Goal: Task Accomplishment & Management: Use online tool/utility

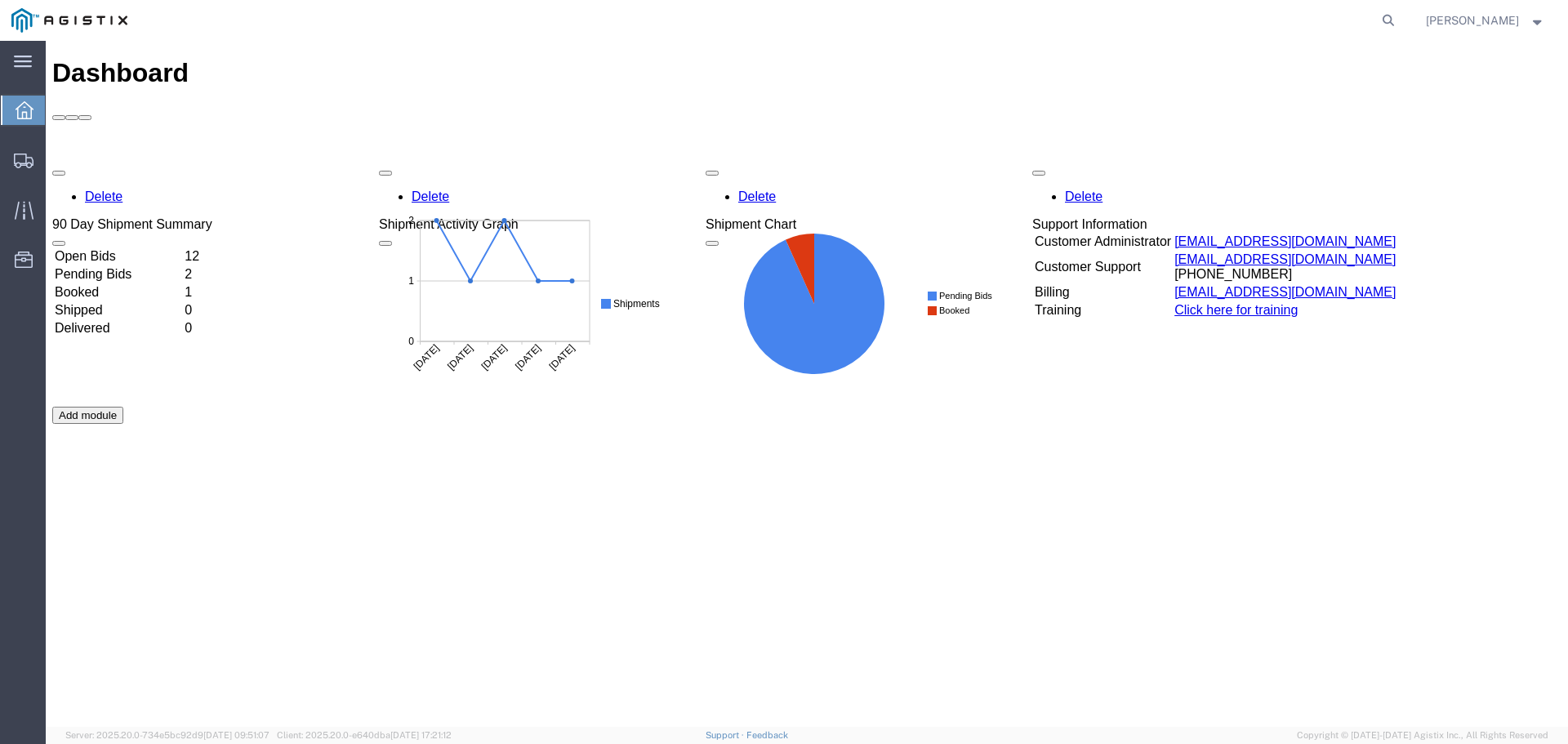
click at [182, 249] on td "Open Bids" at bounding box center [118, 256] width 128 height 16
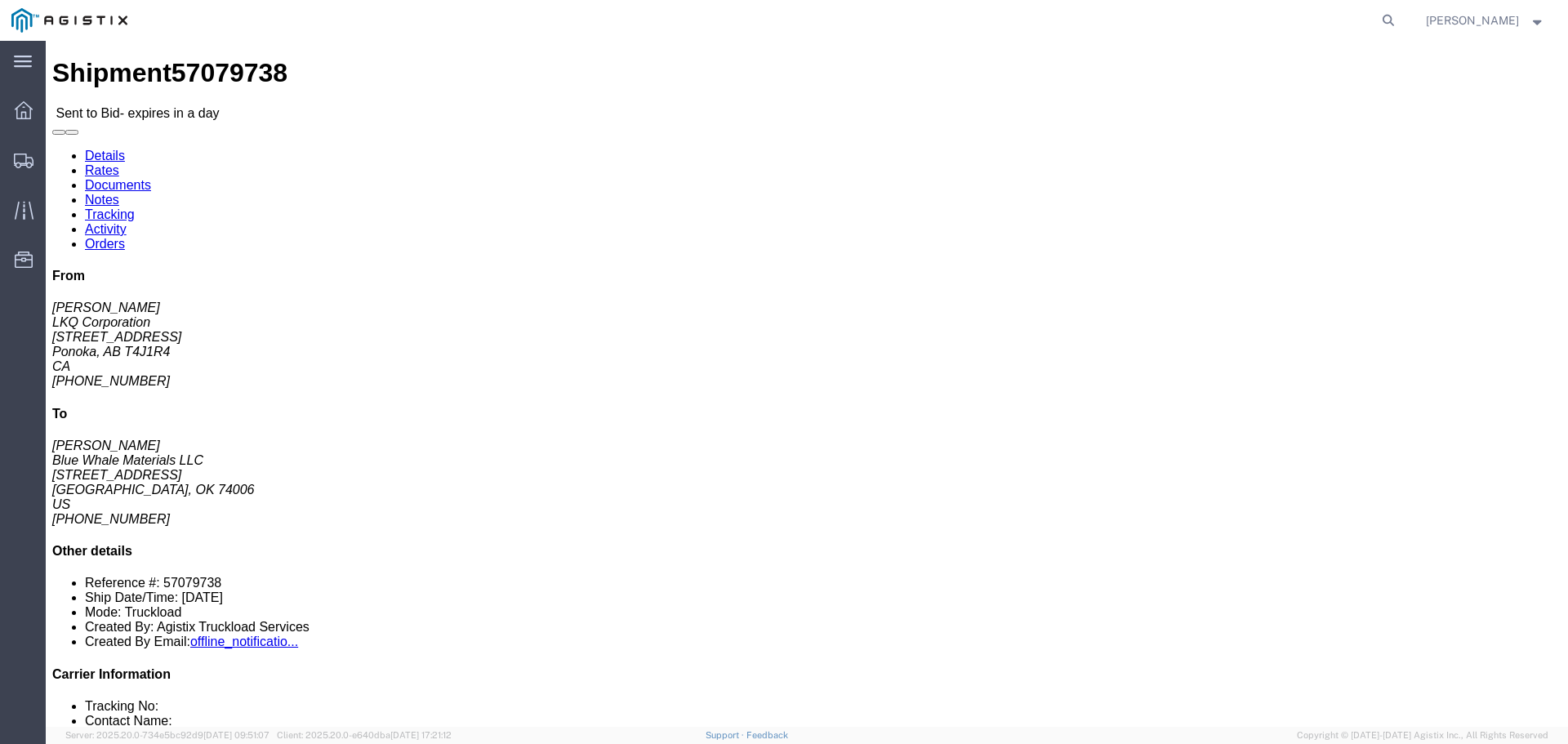
click button "button"
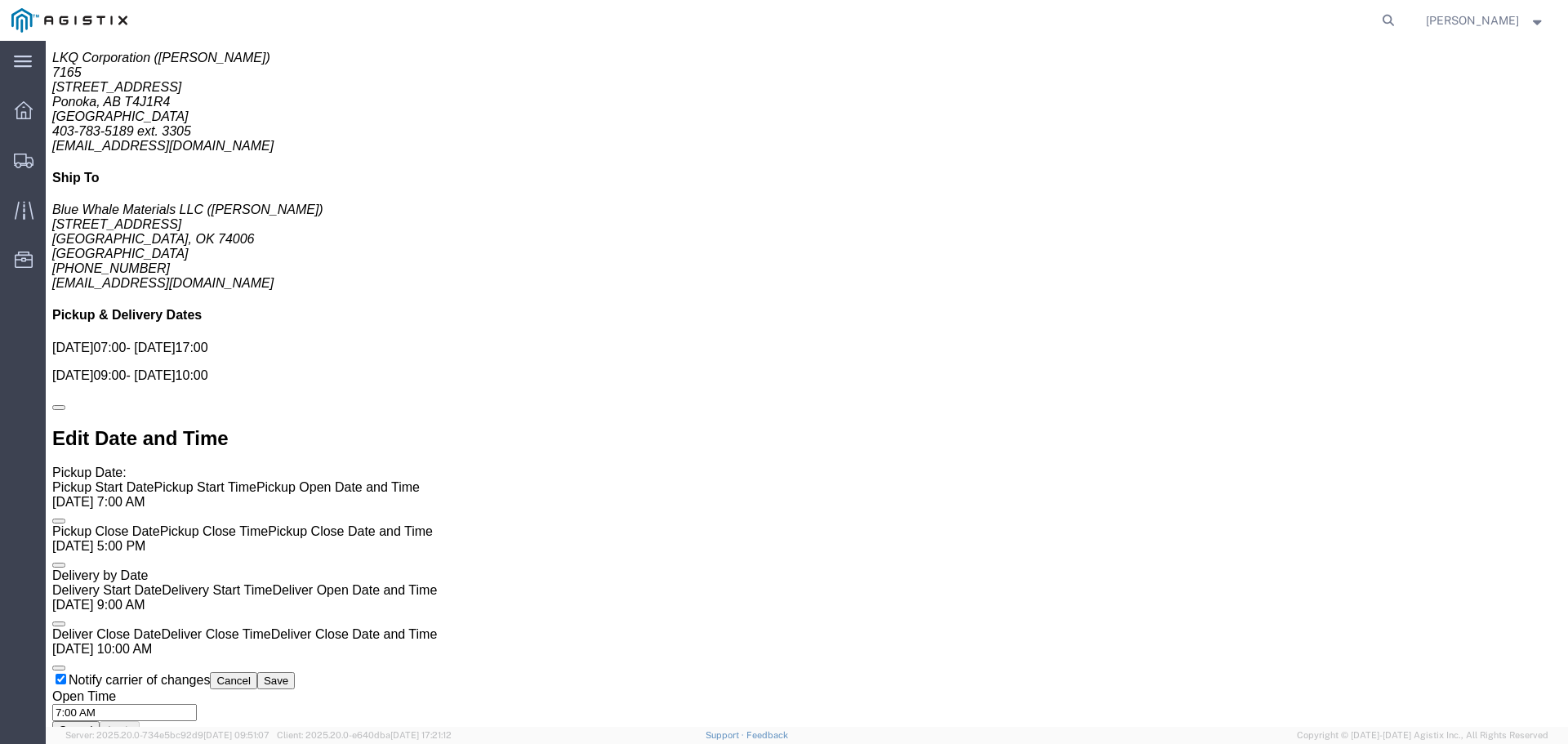
scroll to position [1061, 0]
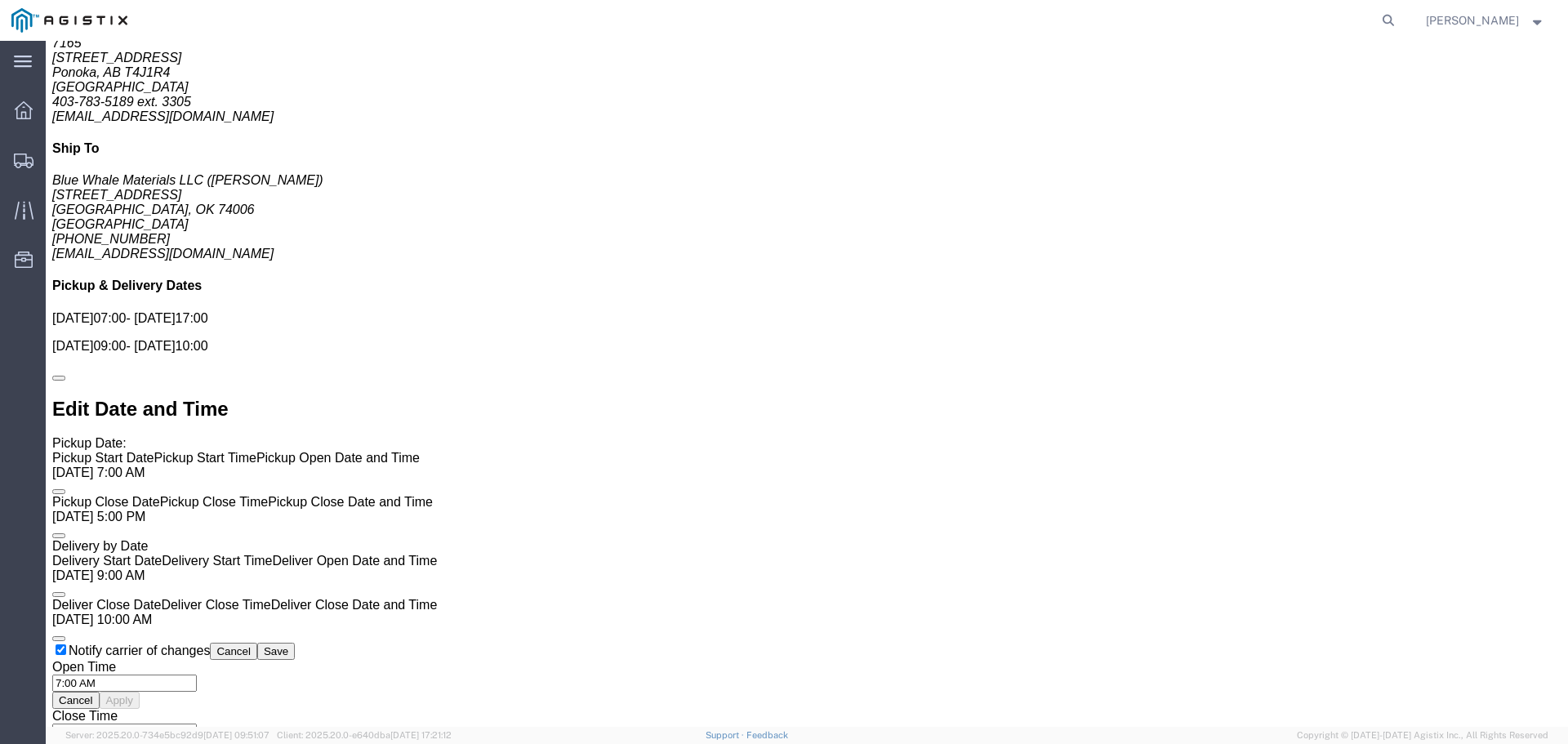
click button "Ignore Bid"
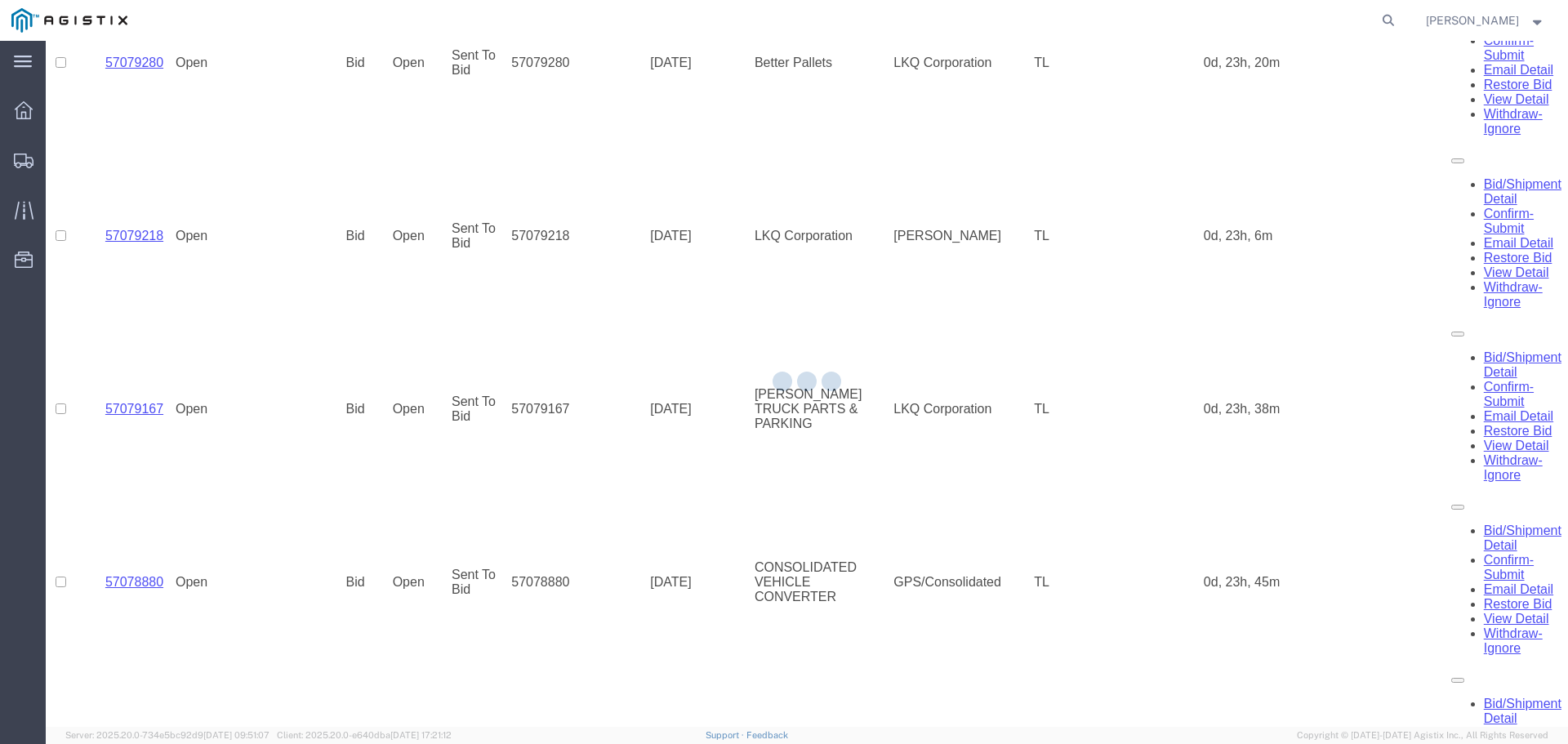
scroll to position [0, 0]
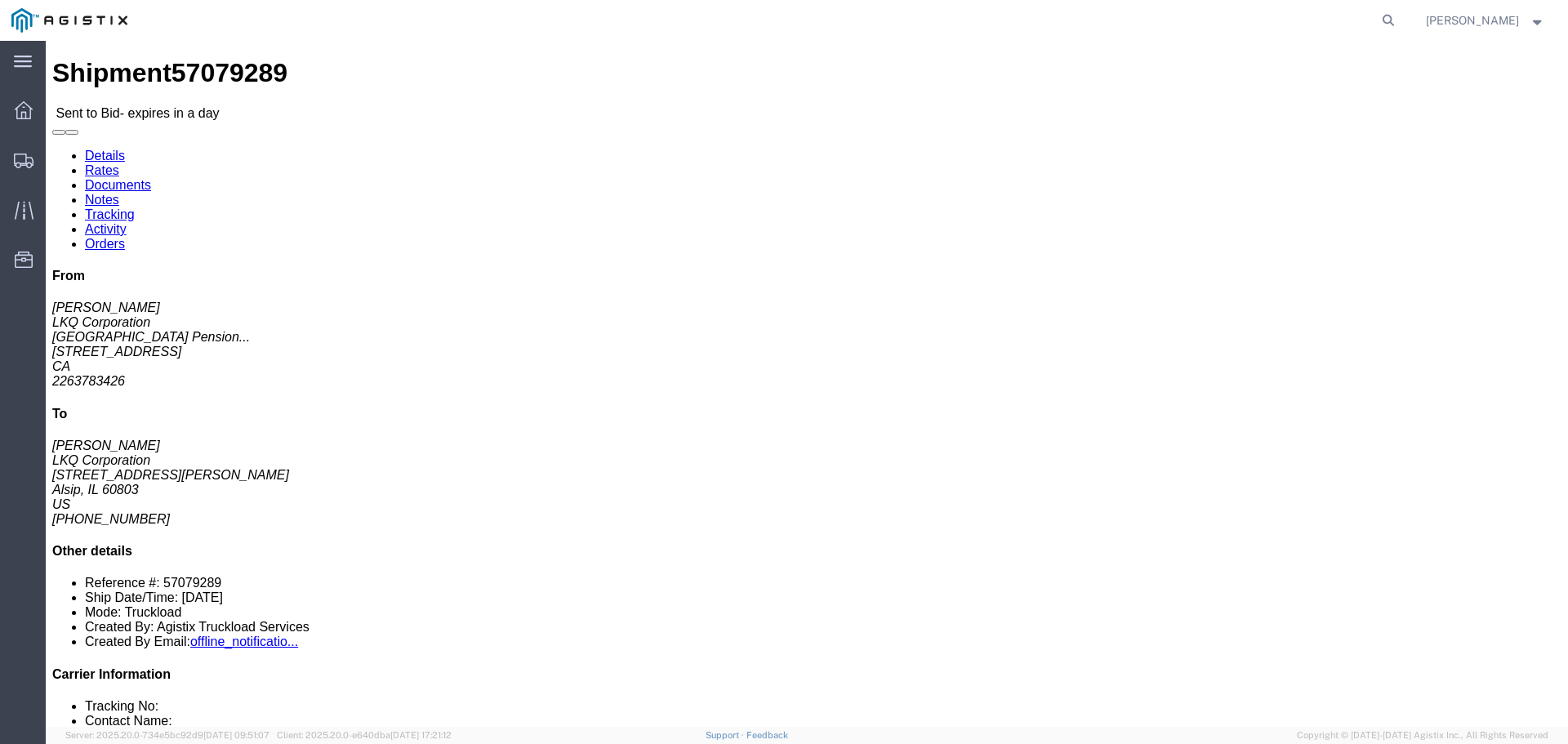
click button "Ignore Bid"
